Goal: Transaction & Acquisition: Download file/media

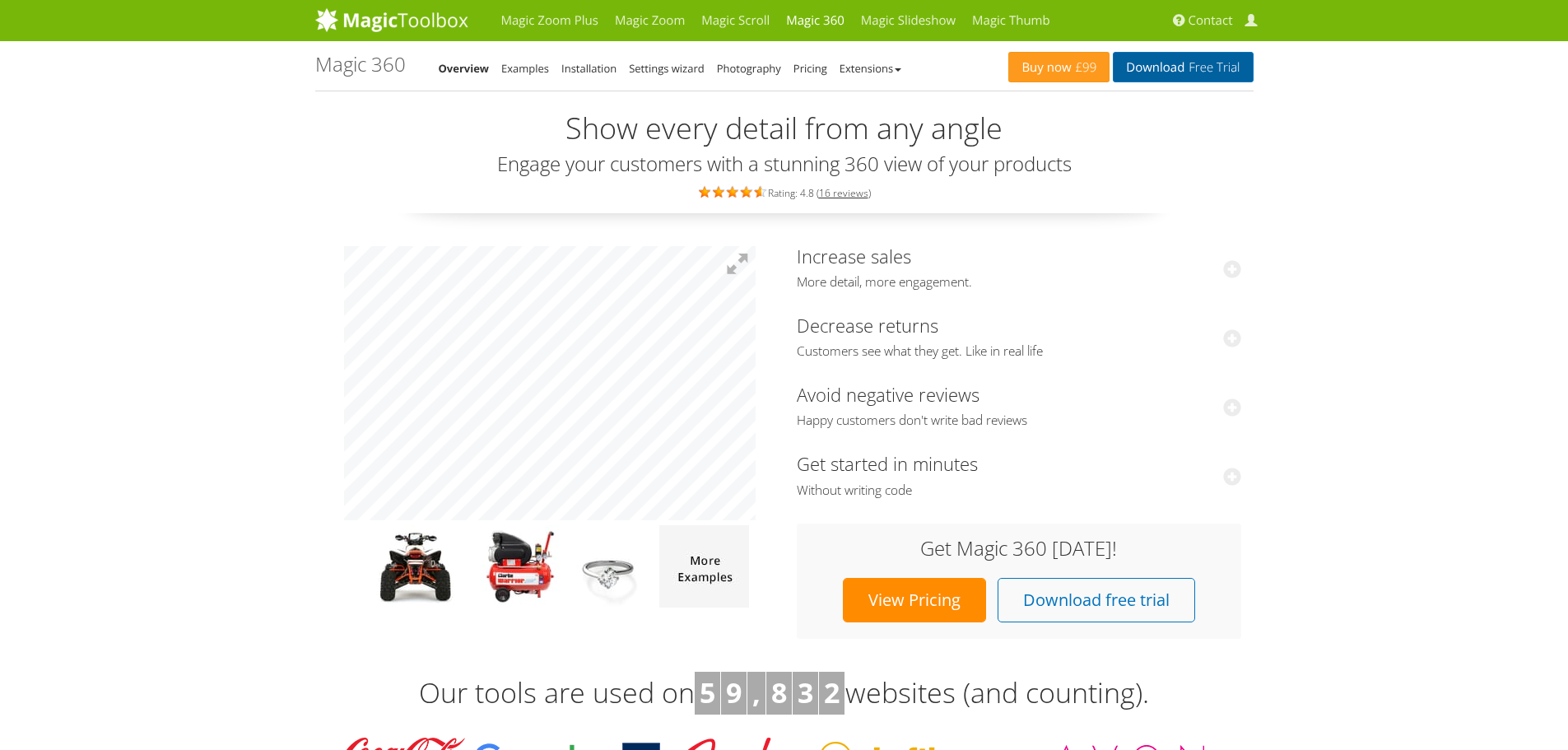
click at [1197, 70] on span "Free Trial" at bounding box center [1211, 67] width 55 height 13
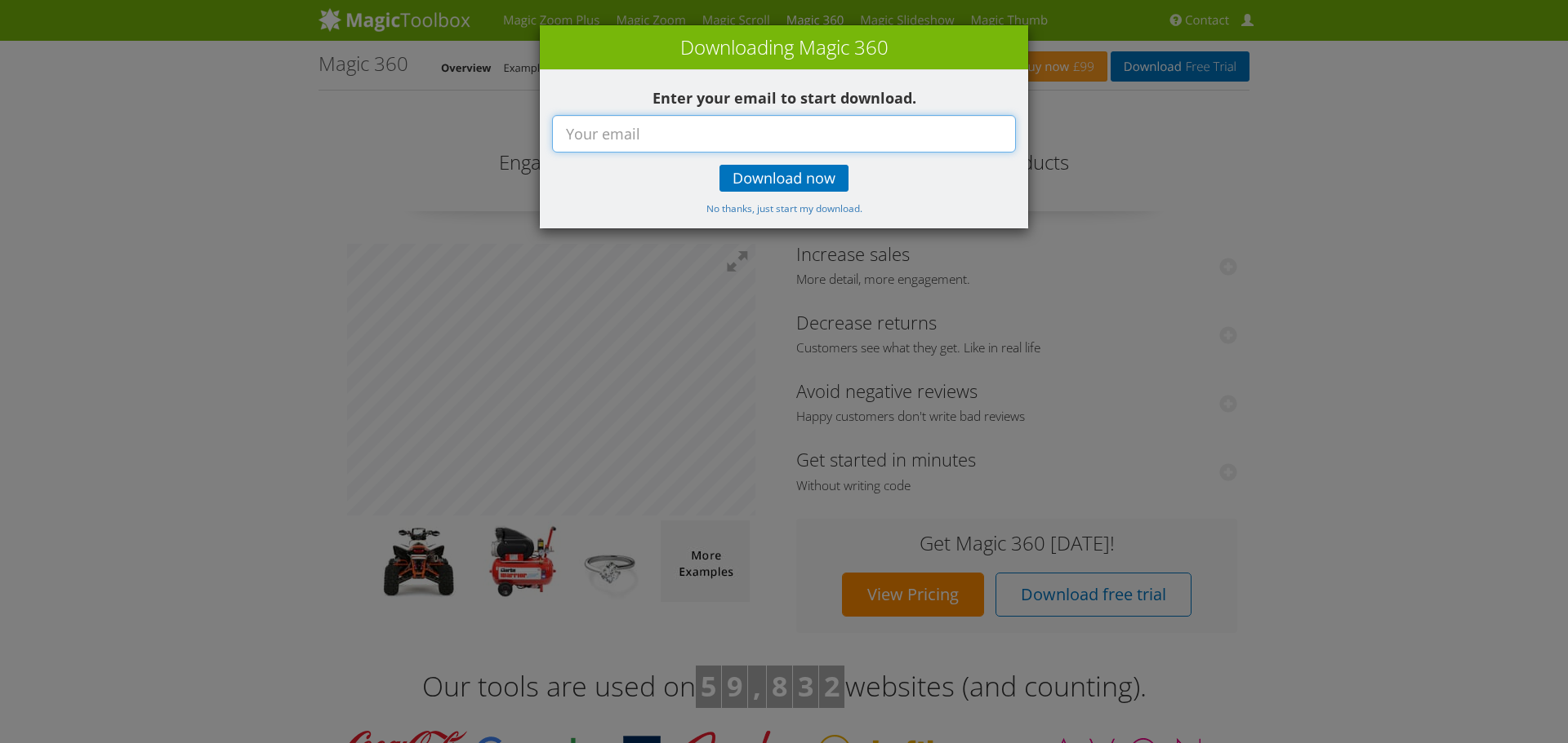
click at [800, 139] on input "text" at bounding box center [784, 134] width 464 height 38
type input "[EMAIL_ADDRESS][DOMAIN_NAME]"
click at [807, 157] on div "Enter your email to start download. [EMAIL_ADDRESS][DOMAIN_NAME] Download now N…" at bounding box center [783, 150] width 488 height 159
click at [800, 176] on span "Download now" at bounding box center [783, 179] width 103 height 13
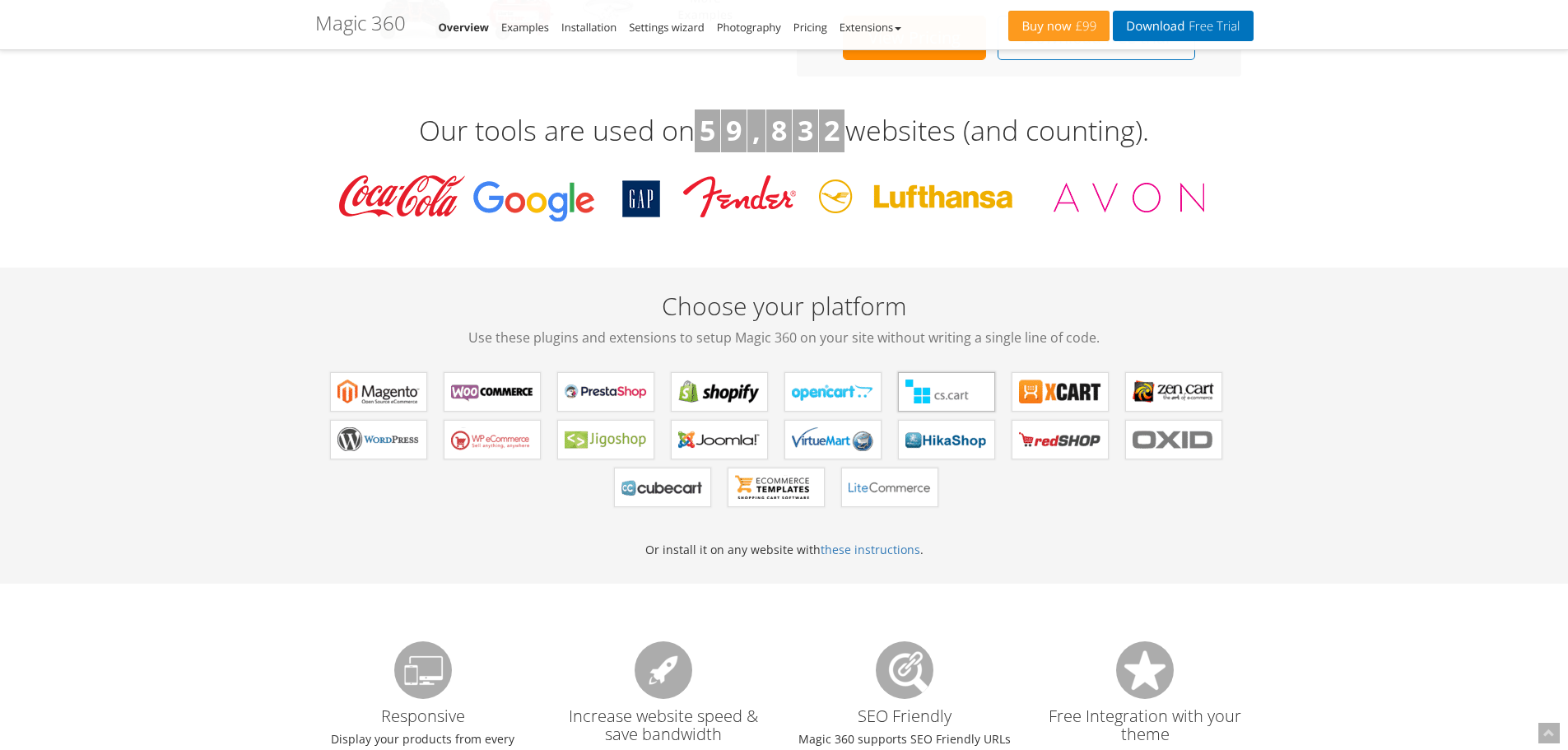
scroll to position [532, 0]
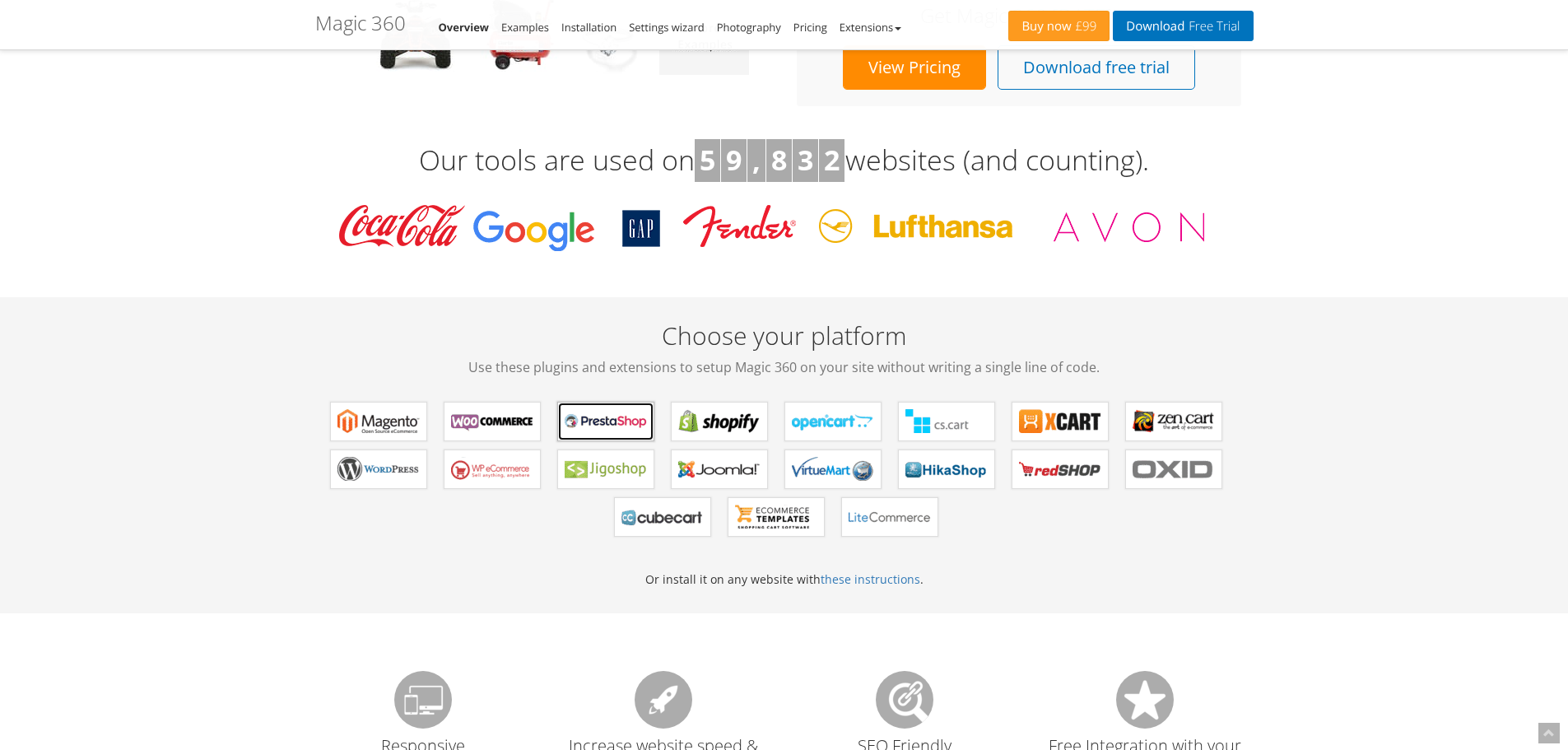
click at [604, 419] on b "Magic 360 for PrestaShop" at bounding box center [606, 421] width 82 height 25
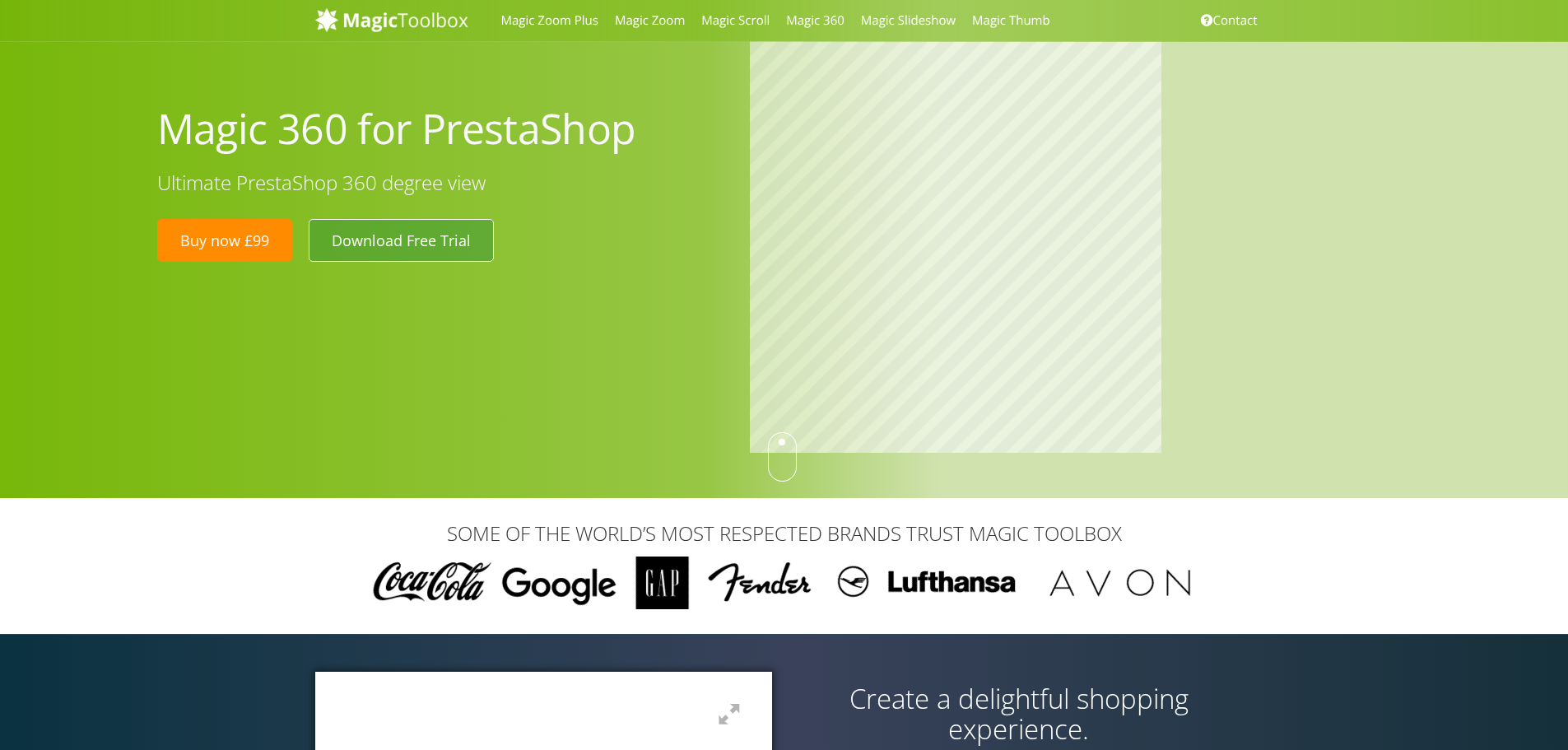
click at [409, 240] on link "Download Free Trial" at bounding box center [401, 240] width 185 height 43
